Goal: Transaction & Acquisition: Purchase product/service

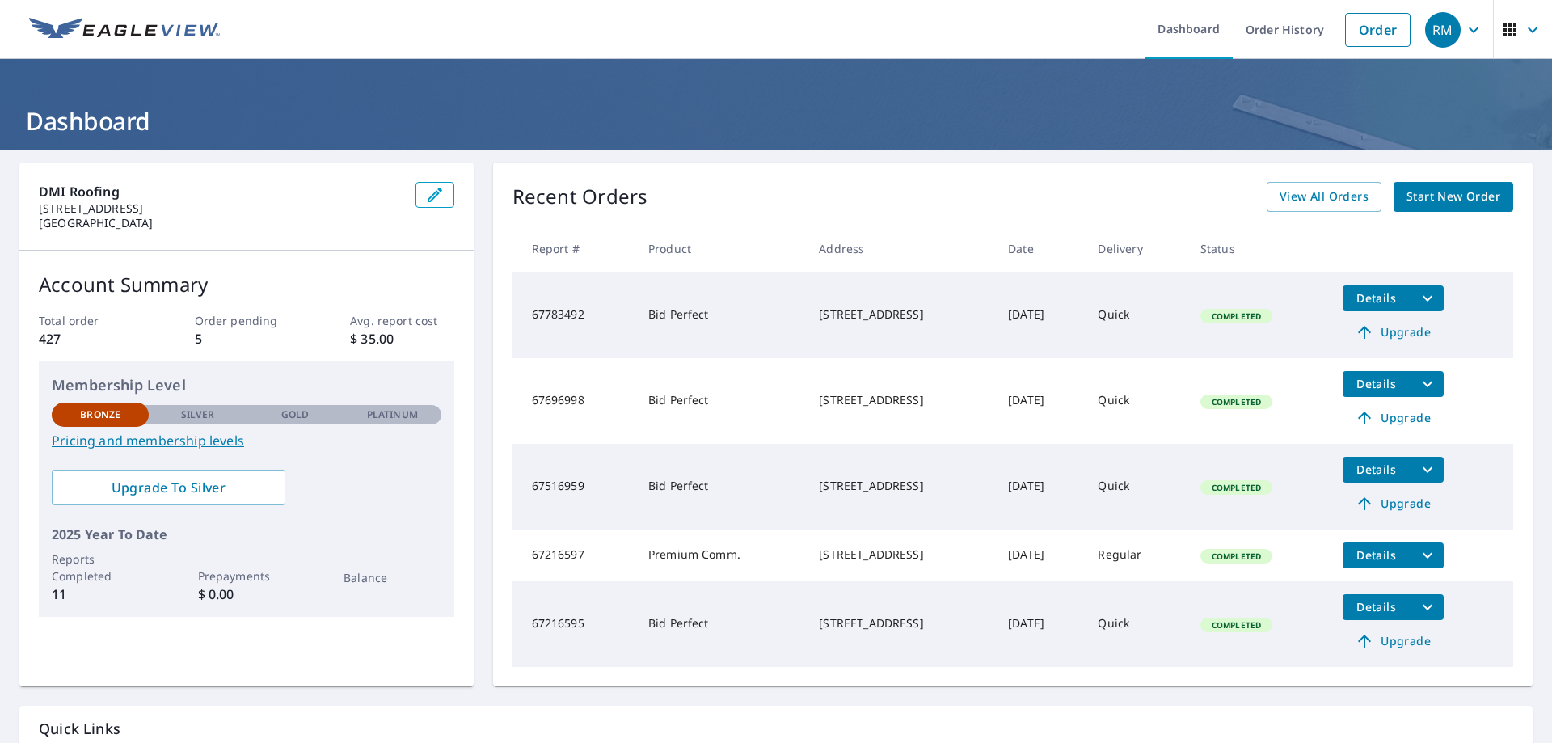
click at [1411, 193] on span "Start New Order" at bounding box center [1453, 197] width 94 height 20
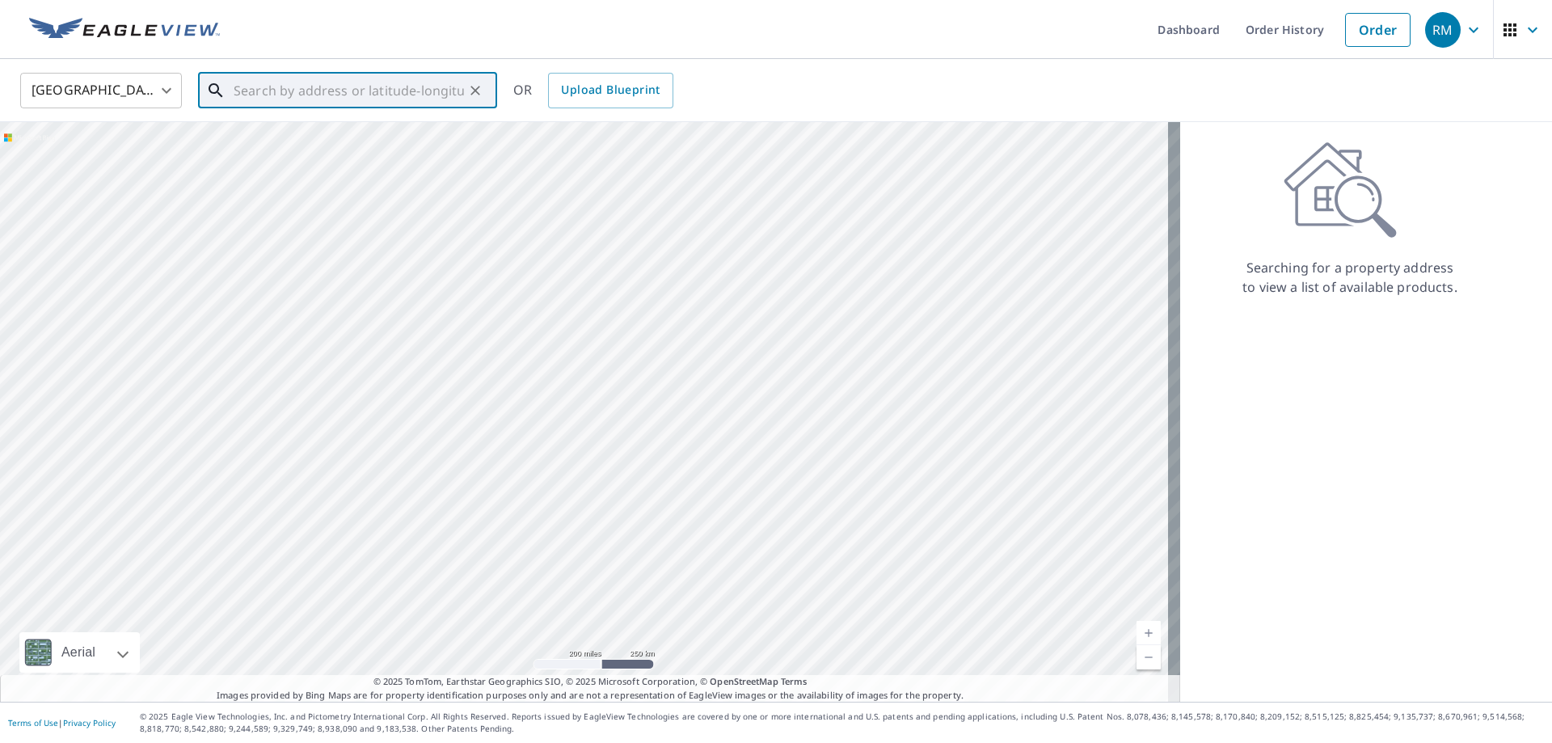
click at [286, 86] on input "text" at bounding box center [349, 90] width 230 height 45
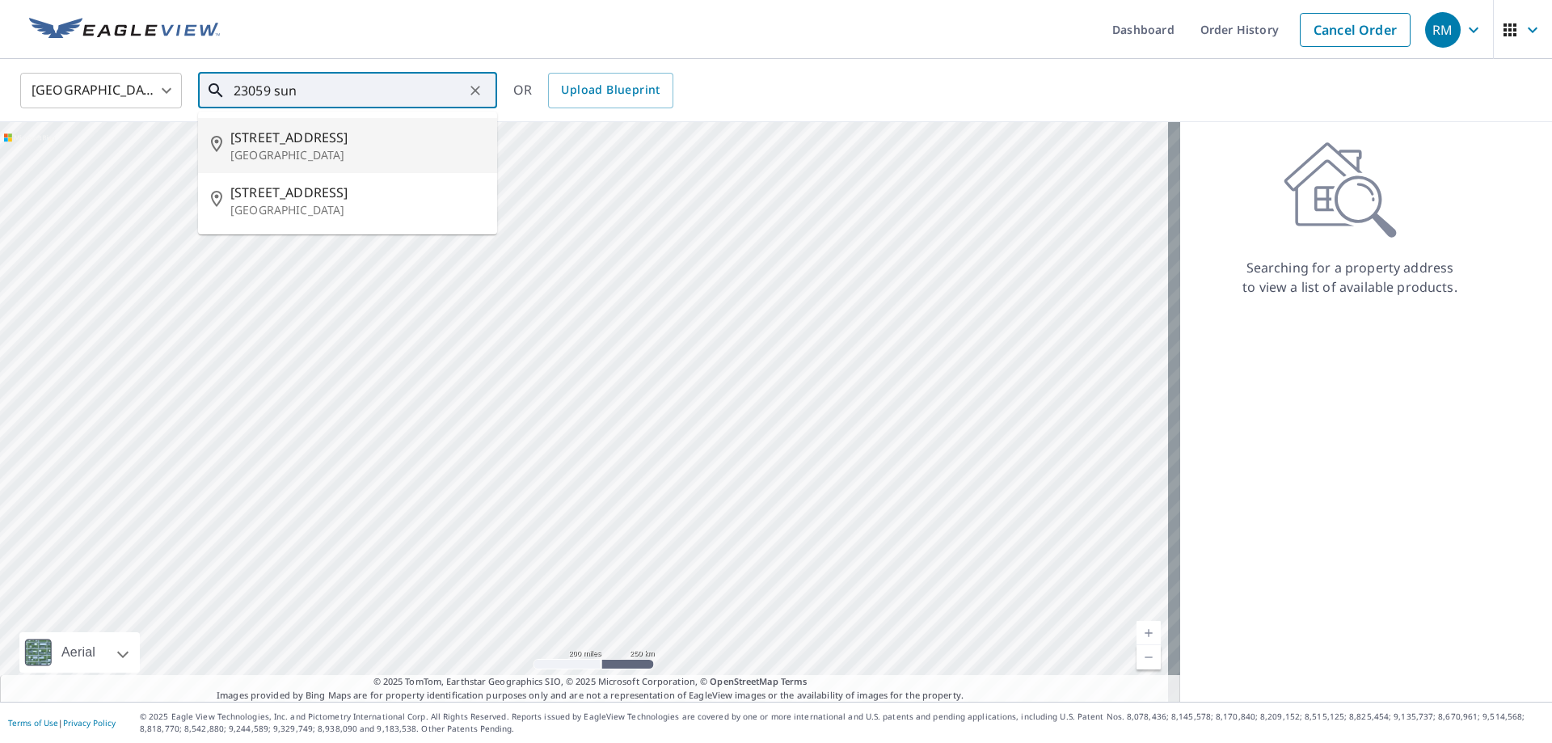
click at [304, 141] on span "[STREET_ADDRESS]" at bounding box center [357, 137] width 254 height 19
type input "[STREET_ADDRESS]"
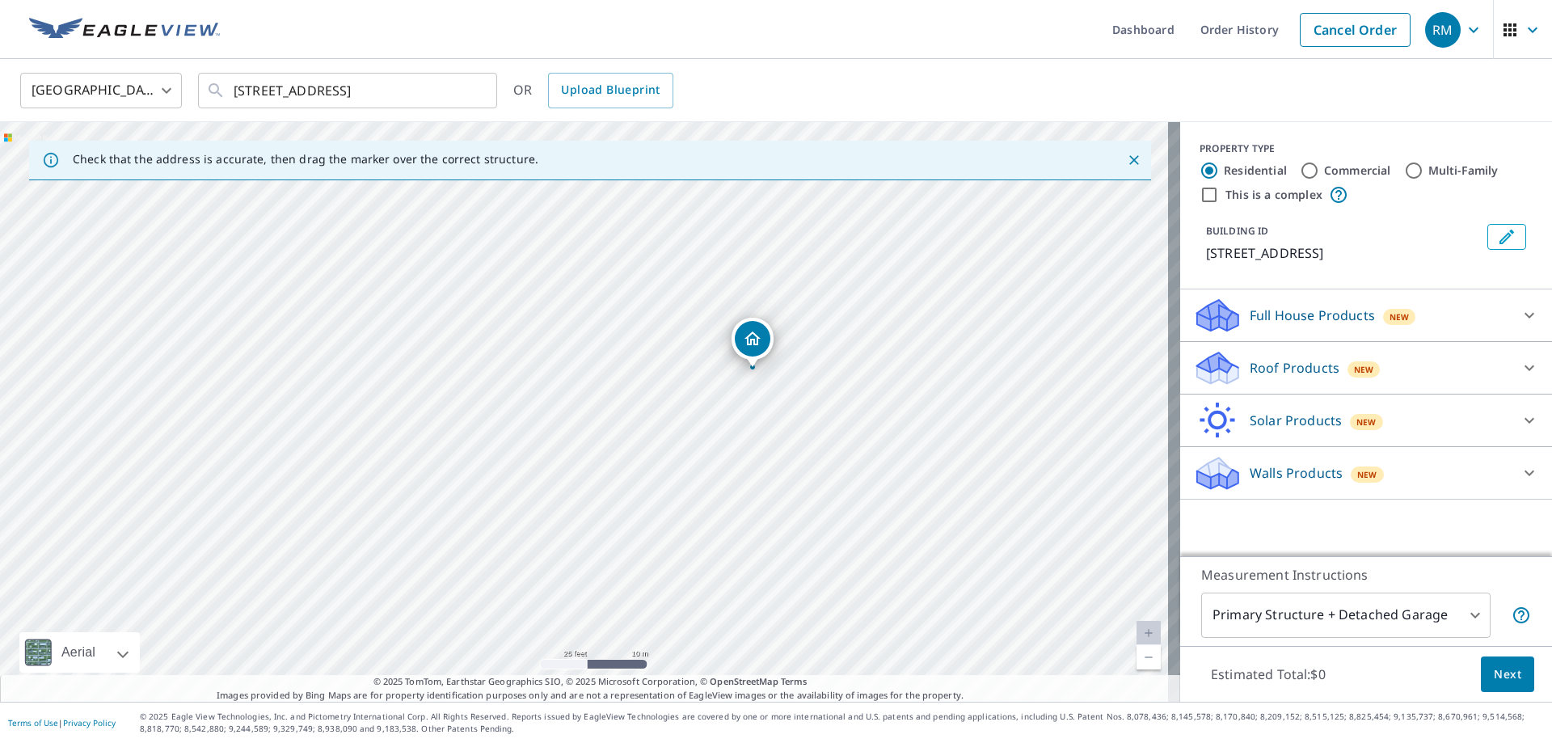
drag, startPoint x: 649, startPoint y: 438, endPoint x: 658, endPoint y: 490, distance: 52.5
click at [634, 544] on div "[STREET_ADDRESS]" at bounding box center [590, 412] width 1180 height 580
drag, startPoint x: 729, startPoint y: 480, endPoint x: 727, endPoint y: 514, distance: 34.0
click at [727, 514] on div "[STREET_ADDRESS]" at bounding box center [590, 412] width 1180 height 580
click at [1275, 386] on div "Roof Products New" at bounding box center [1351, 368] width 317 height 38
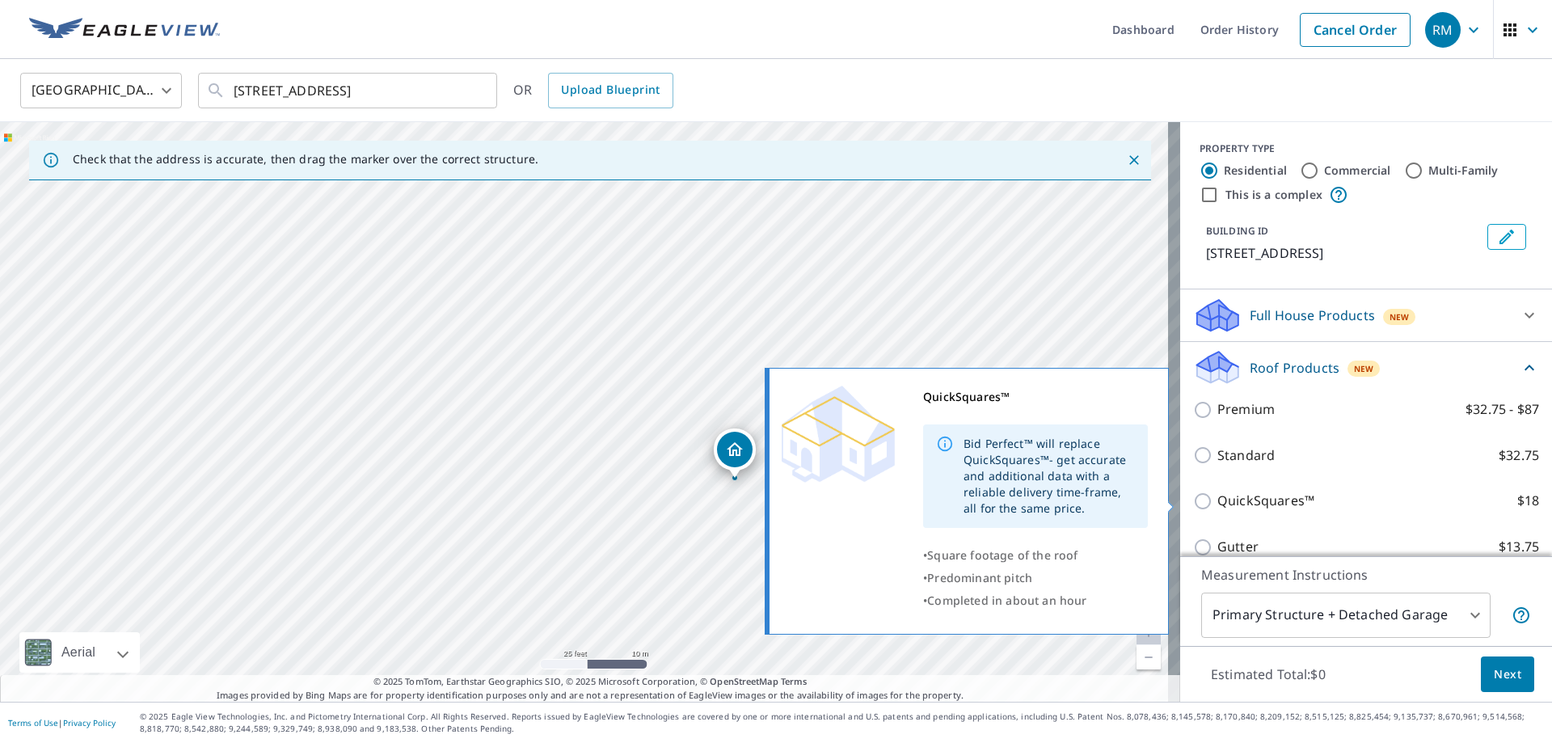
click at [1258, 504] on p "QuickSquares™" at bounding box center [1265, 501] width 97 height 20
click at [1217, 504] on input "QuickSquares™ $18" at bounding box center [1205, 500] width 24 height 19
checkbox input "true"
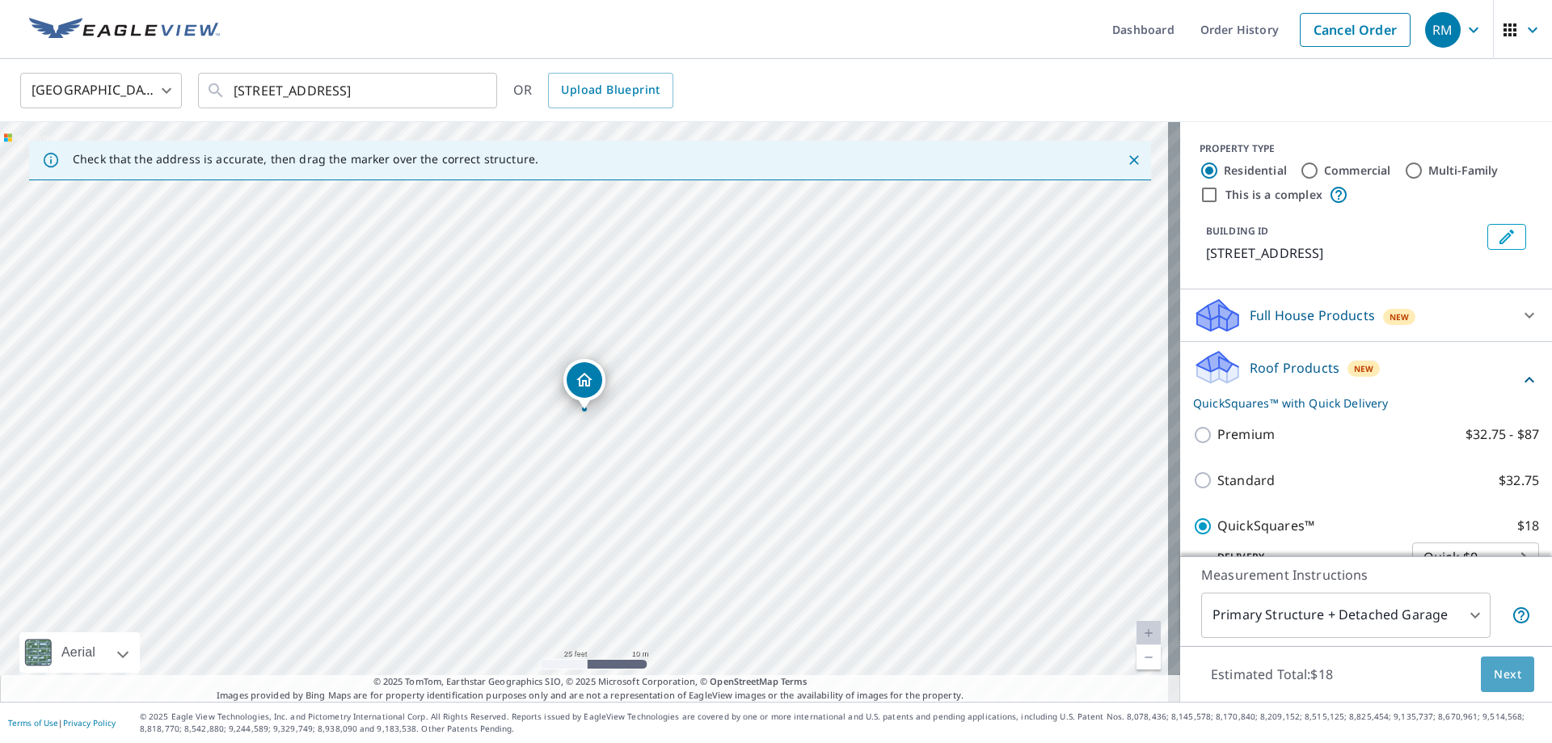
click at [1516, 664] on button "Next" at bounding box center [1507, 674] width 53 height 36
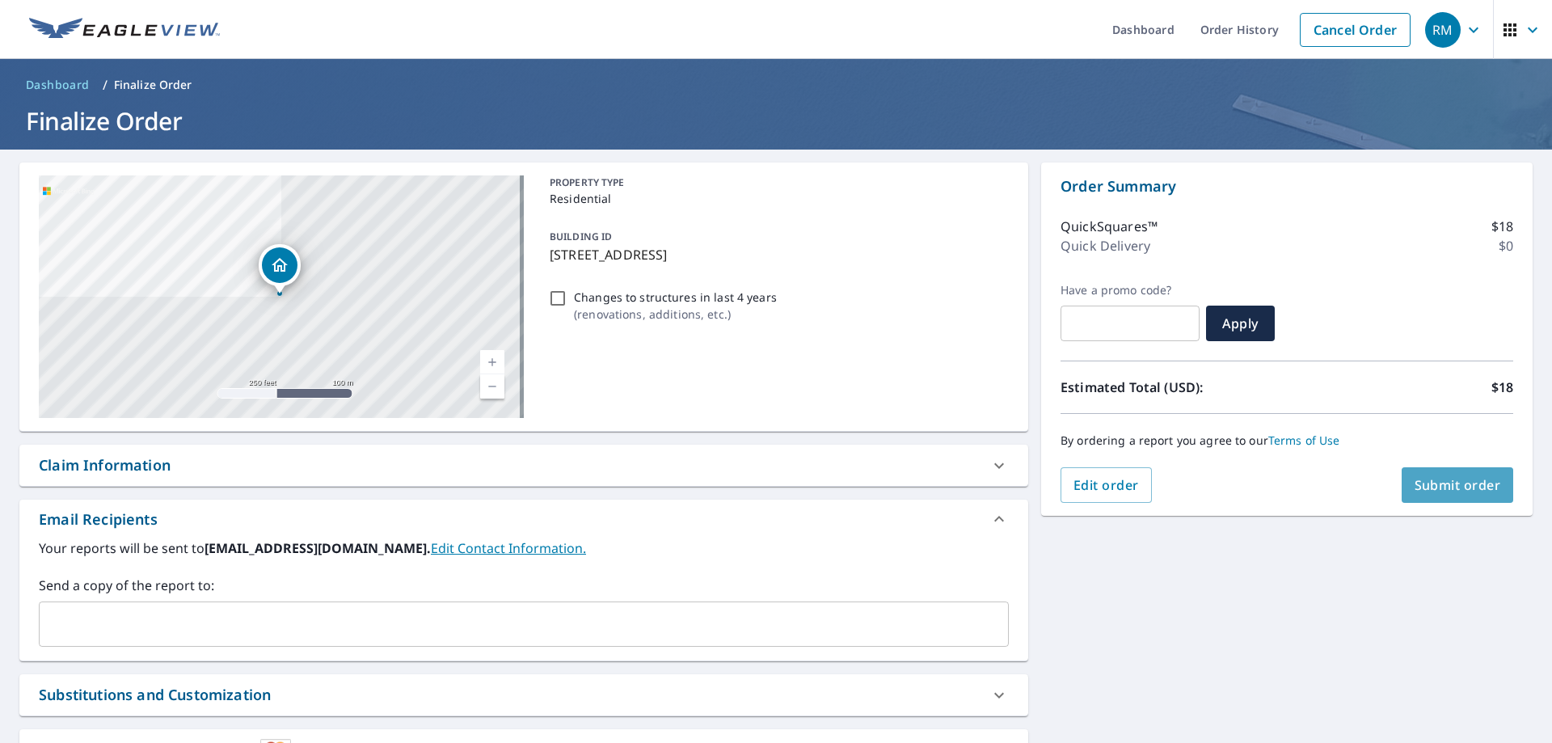
click at [1425, 487] on span "Submit order" at bounding box center [1458, 485] width 86 height 18
